Goal: Book appointment/travel/reservation

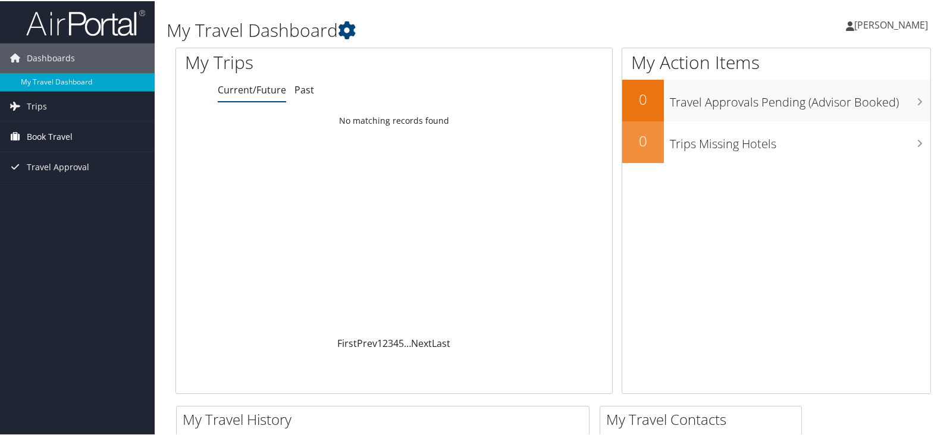
click at [53, 137] on span "Book Travel" at bounding box center [50, 136] width 46 height 30
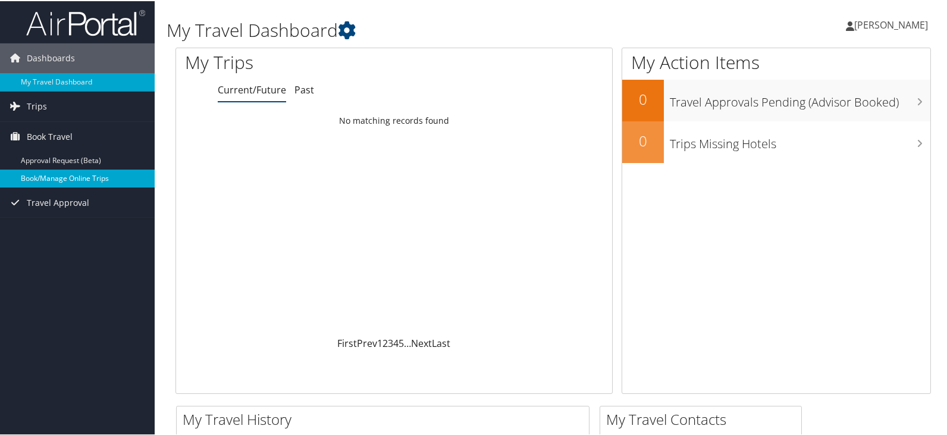
click at [54, 173] on link "Book/Manage Online Trips" at bounding box center [77, 177] width 155 height 18
